Goal: Information Seeking & Learning: Learn about a topic

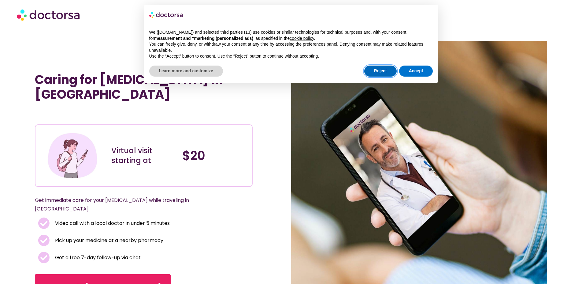
click at [380, 70] on button "Reject" at bounding box center [380, 70] width 32 height 11
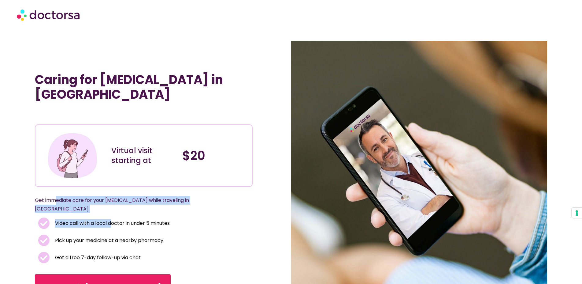
drag, startPoint x: 57, startPoint y: 203, endPoint x: 114, endPoint y: 211, distance: 58.4
click at [114, 211] on div "Caring for [MEDICAL_DATA] in [GEOGRAPHIC_DATA] Virtual visit starting at $20 Ge…" at bounding box center [163, 185] width 256 height 289
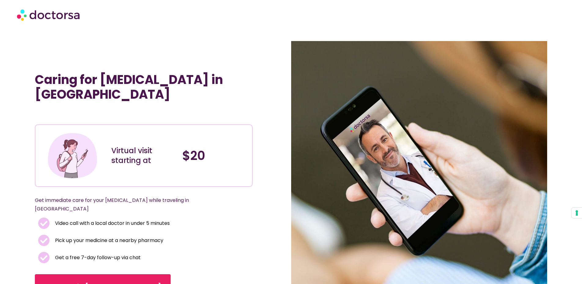
click at [114, 219] on span "Video call with a local doctor in under 5 minutes" at bounding box center [112, 223] width 116 height 9
drag, startPoint x: 24, startPoint y: 188, endPoint x: 219, endPoint y: 192, distance: 195.2
click at [219, 192] on section "Caring for [MEDICAL_DATA] in [GEOGRAPHIC_DATA] Virtual visit starting at $20 Ge…" at bounding box center [291, 185] width 582 height 289
click at [219, 193] on div "Get immediate care for your [MEDICAL_DATA] while traveling in [GEOGRAPHIC_DATA]" at bounding box center [144, 205] width 218 height 24
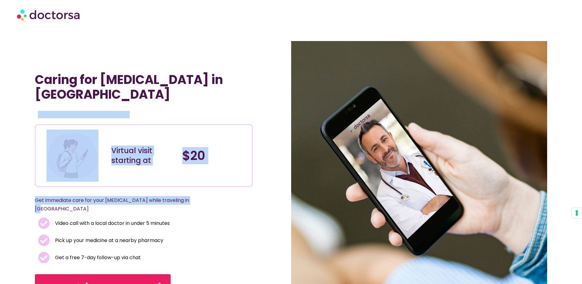
drag, startPoint x: 211, startPoint y: 194, endPoint x: 18, endPoint y: 103, distance: 214.0
click at [18, 103] on section "Caring for [MEDICAL_DATA] in [GEOGRAPHIC_DATA] Virtual visit starting at $20 Ge…" at bounding box center [291, 185] width 582 height 289
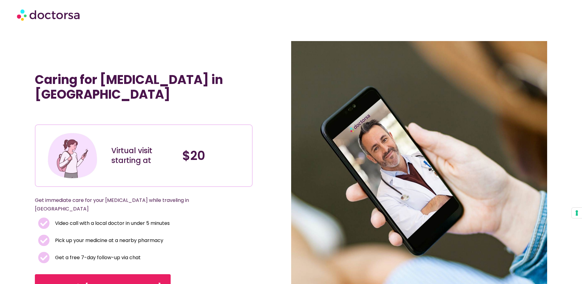
click at [18, 103] on section "Caring for [MEDICAL_DATA] in [GEOGRAPHIC_DATA] Virtual visit starting at $20 Ge…" at bounding box center [291, 185] width 582 height 289
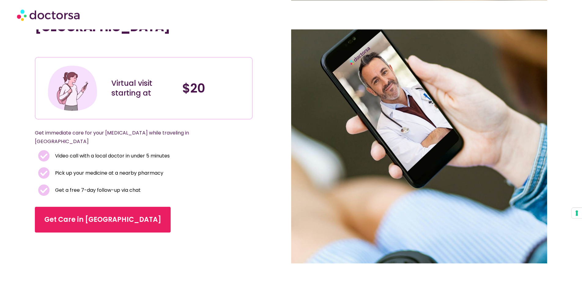
scroll to position [94, 0]
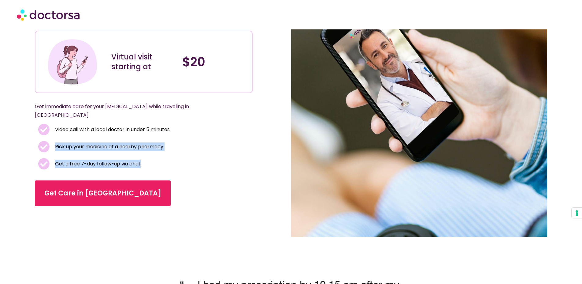
drag, startPoint x: 55, startPoint y: 135, endPoint x: 166, endPoint y: 154, distance: 112.4
click at [166, 154] on ul "Video call with a local doctor in under 5 minutes Pick up your medicine at a ne…" at bounding box center [144, 147] width 212 height 46
click at [166, 158] on li "Get a free 7-day follow-up via chat" at bounding box center [144, 164] width 212 height 12
drag, startPoint x: 166, startPoint y: 154, endPoint x: 26, endPoint y: 124, distance: 142.6
click at [37, 125] on div "Video call with a local doctor in under 5 minutes Pick up your medicine at a ne…" at bounding box center [144, 147] width 218 height 46
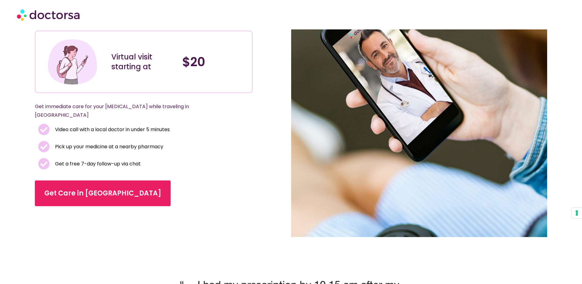
click at [19, 124] on section "Caring for [MEDICAL_DATA] in [GEOGRAPHIC_DATA] Virtual visit starting at $20 Ge…" at bounding box center [291, 91] width 582 height 289
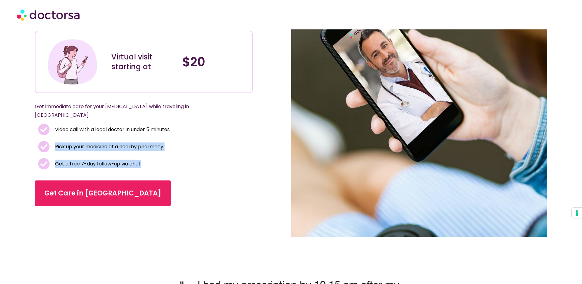
drag, startPoint x: 22, startPoint y: 145, endPoint x: 148, endPoint y: 154, distance: 126.4
click at [148, 154] on section "Caring for [MEDICAL_DATA] in [GEOGRAPHIC_DATA] Virtual visit starting at $20 Ge…" at bounding box center [291, 91] width 582 height 289
click at [148, 158] on li "Get a free 7-day follow-up via chat" at bounding box center [144, 164] width 212 height 12
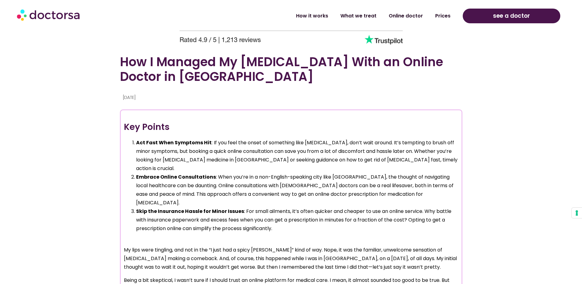
scroll to position [468, 0]
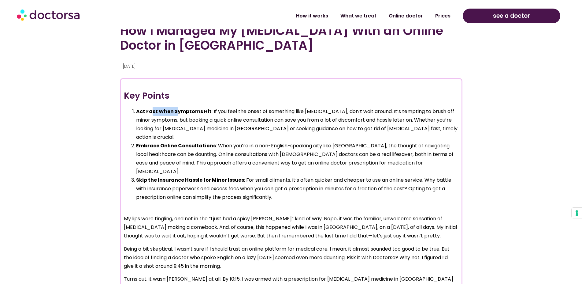
drag, startPoint x: 154, startPoint y: 110, endPoint x: 177, endPoint y: 113, distance: 23.1
click at [177, 113] on strong "Act Fast When Symptoms Hit" at bounding box center [174, 111] width 76 height 7
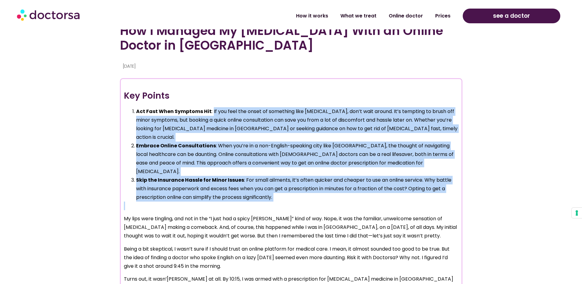
drag, startPoint x: 212, startPoint y: 111, endPoint x: 315, endPoint y: 185, distance: 126.7
click at [315, 185] on div "Key Points Act Fast When Symptoms Hit : If you feel the onset of something like…" at bounding box center [291, 214] width 335 height 250
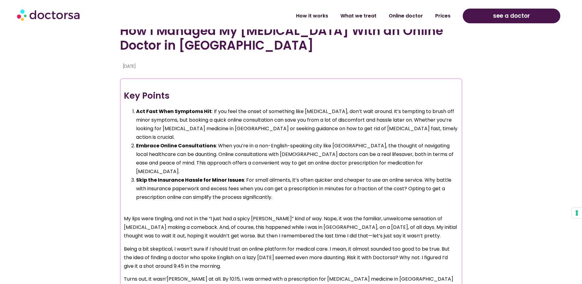
click at [315, 201] on p at bounding box center [291, 205] width 335 height 9
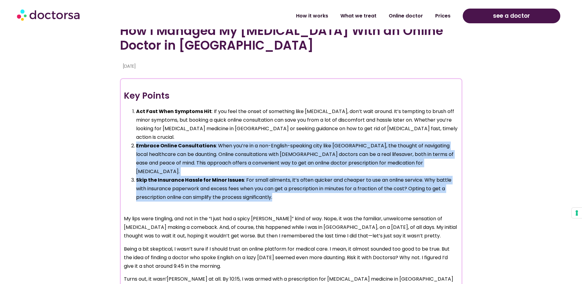
drag, startPoint x: 315, startPoint y: 183, endPoint x: 115, endPoint y: 138, distance: 204.4
click at [115, 138] on section "How I Managed My [MEDICAL_DATA] With an Online Doctor in [GEOGRAPHIC_DATA] [DAT…" at bounding box center [291, 112] width 582 height 476
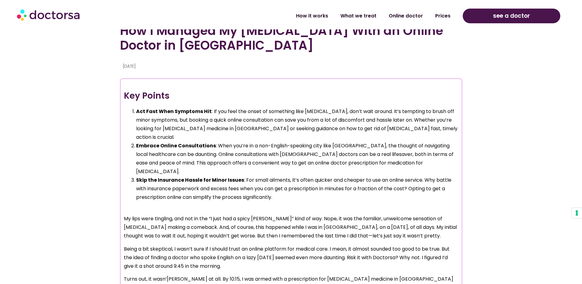
click at [115, 138] on section "How I Managed My [MEDICAL_DATA] With an Online Doctor in [GEOGRAPHIC_DATA] [DAT…" at bounding box center [291, 112] width 582 height 476
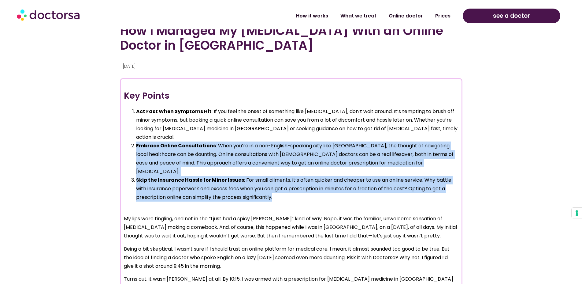
drag, startPoint x: 115, startPoint y: 138, endPoint x: 307, endPoint y: 180, distance: 196.9
click at [307, 180] on section "How I Managed My [MEDICAL_DATA] With an Online Doctor in [GEOGRAPHIC_DATA] [DAT…" at bounding box center [291, 112] width 582 height 476
click at [307, 180] on li "Skip the Insurance Hassle for Minor Issues : For small ailments, it’s often qui…" at bounding box center [297, 189] width 322 height 26
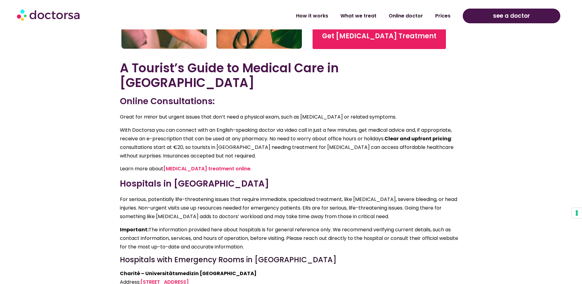
scroll to position [1154, 0]
